Goal: Find contact information: Find contact information

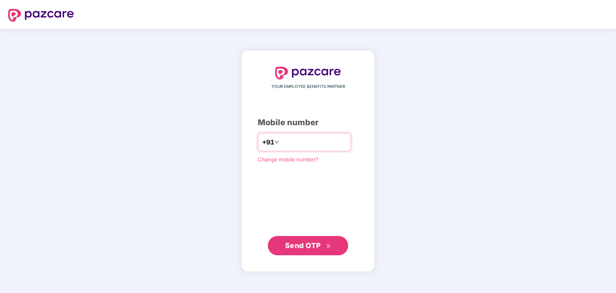
click at [306, 137] on input "number" at bounding box center [314, 142] width 66 height 13
type input "**********"
click at [322, 244] on span "Send OTP" at bounding box center [308, 245] width 46 height 11
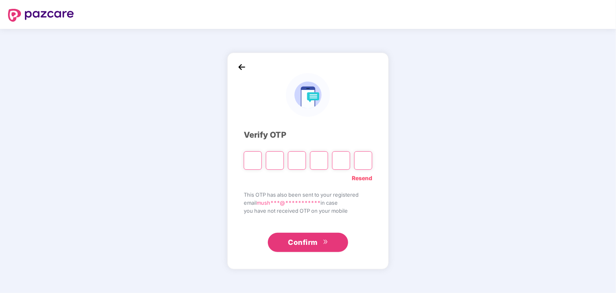
type input "*"
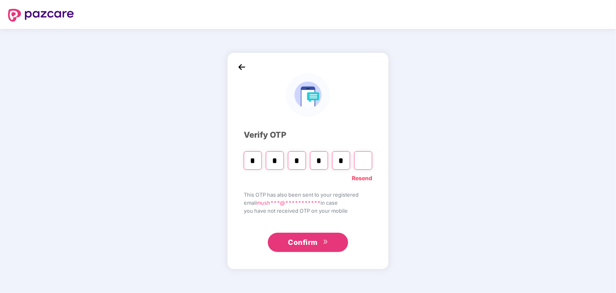
type input "*"
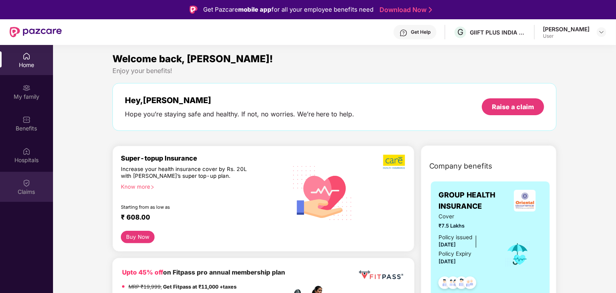
click at [18, 193] on div "Claims" at bounding box center [26, 192] width 53 height 8
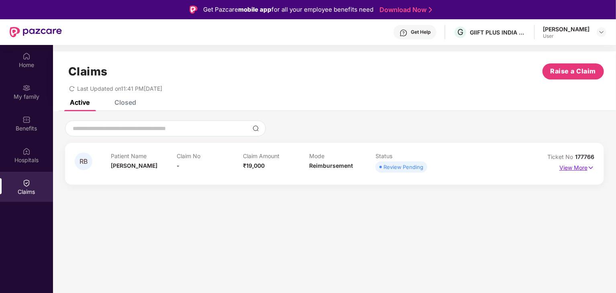
click at [566, 167] on p "View More" at bounding box center [576, 166] width 35 height 11
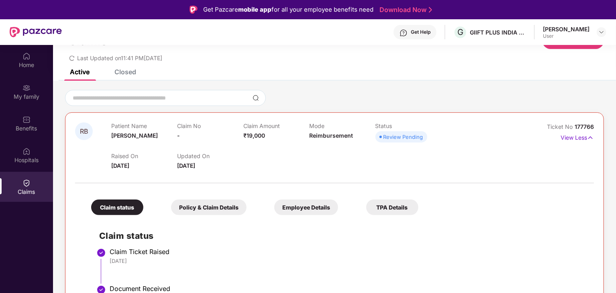
scroll to position [54, 0]
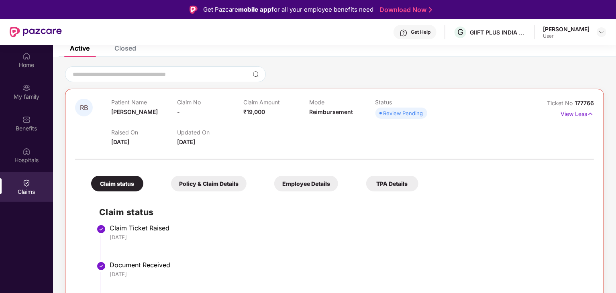
click at [202, 182] on div "Policy & Claim Details" at bounding box center [208, 184] width 75 height 16
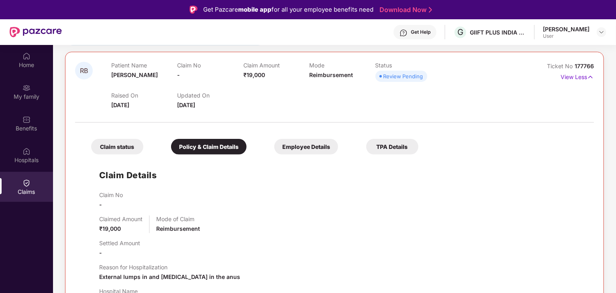
scroll to position [134, 0]
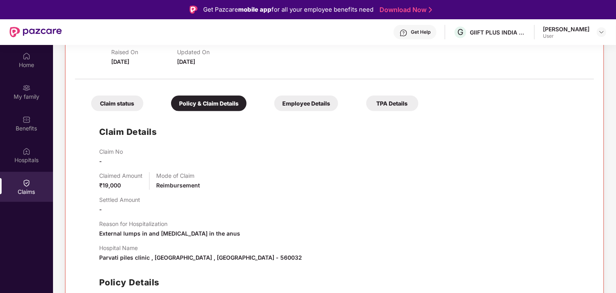
click at [398, 102] on div "TPA Details" at bounding box center [392, 104] width 52 height 16
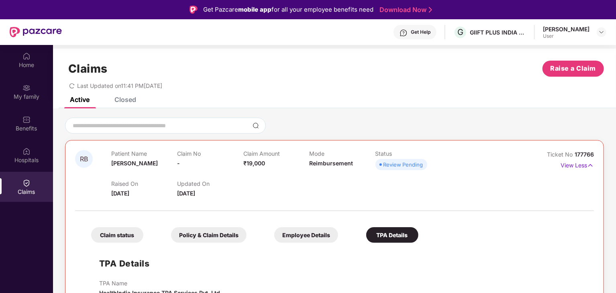
scroll to position [4, 0]
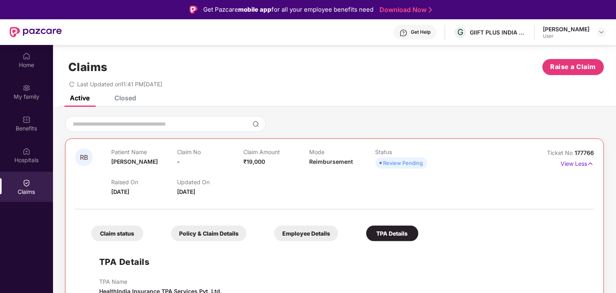
click at [404, 233] on div "TPA Details" at bounding box center [392, 234] width 52 height 16
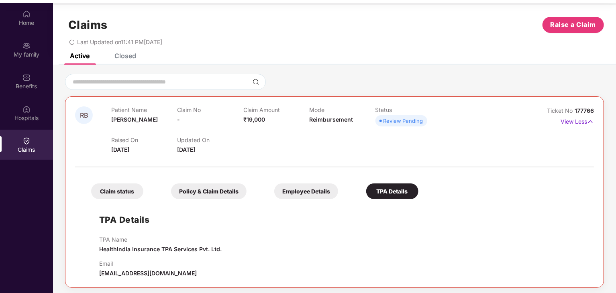
scroll to position [45, 0]
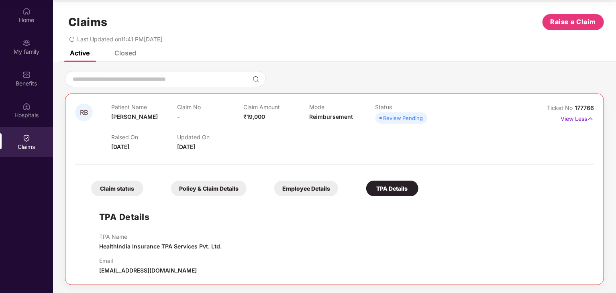
click at [117, 270] on span "[EMAIL_ADDRESS][DOMAIN_NAME]" at bounding box center [148, 270] width 98 height 7
copy div "[EMAIL_ADDRESS][DOMAIN_NAME]"
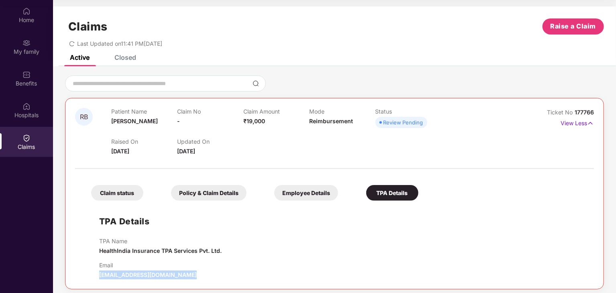
scroll to position [4, 0]
